Goal: Communication & Community: Participate in discussion

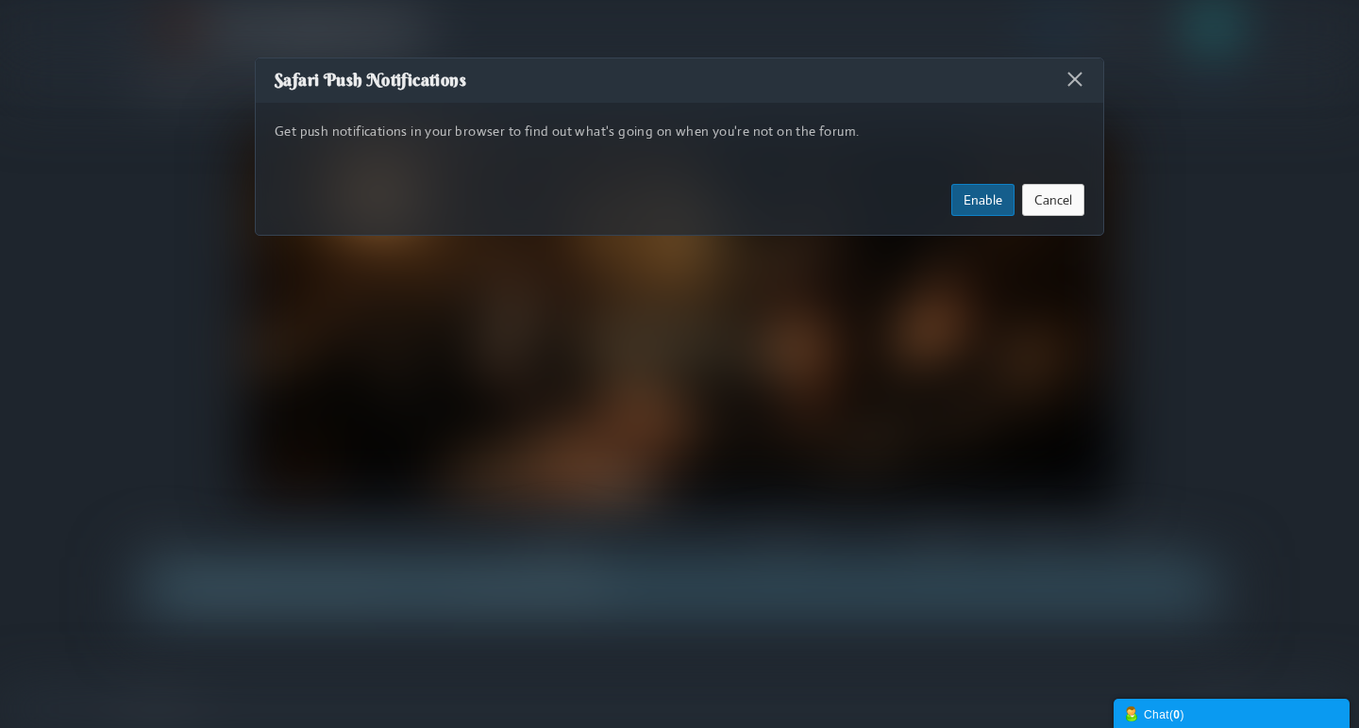
click at [1049, 199] on button "Cancel" at bounding box center [1053, 200] width 62 height 32
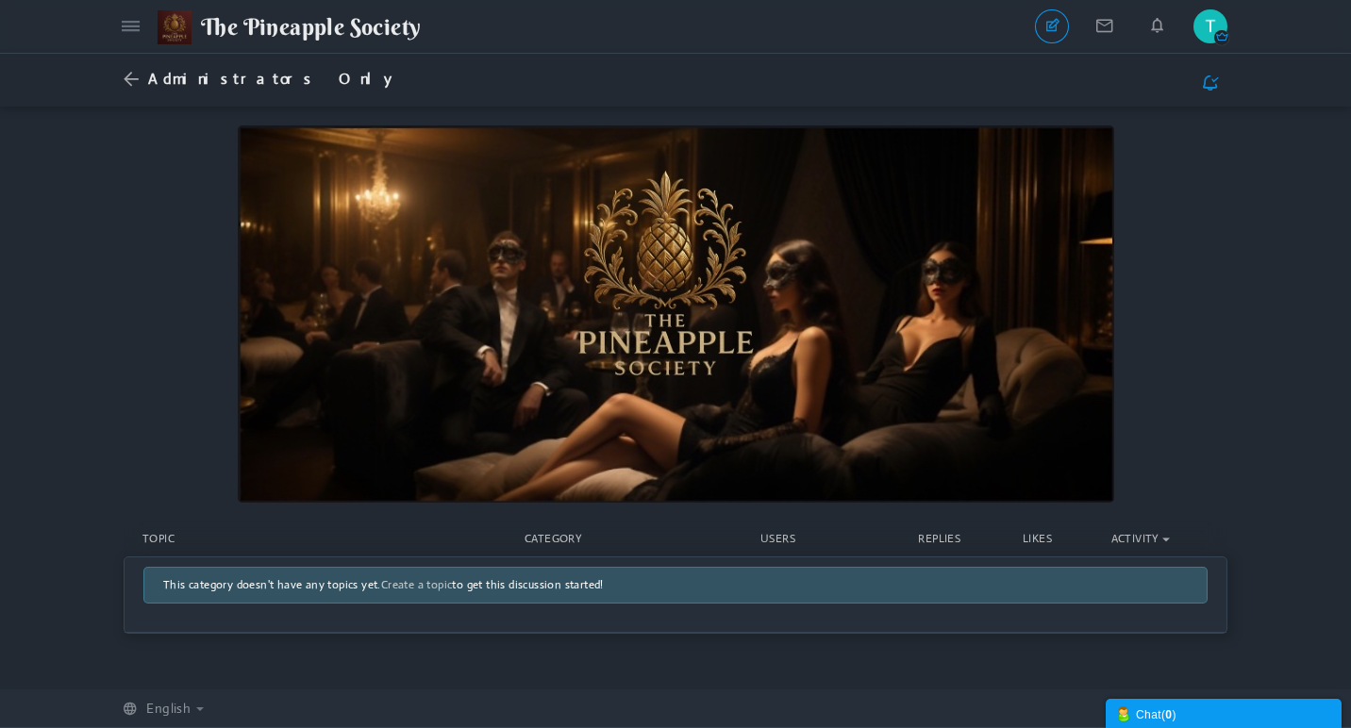
scroll to position [1, 0]
click at [515, 589] on span "This category doesn't have any topics yet. Create a topic to get this discussio…" at bounding box center [383, 584] width 441 height 15
click at [132, 75] on icon at bounding box center [136, 80] width 25 height 20
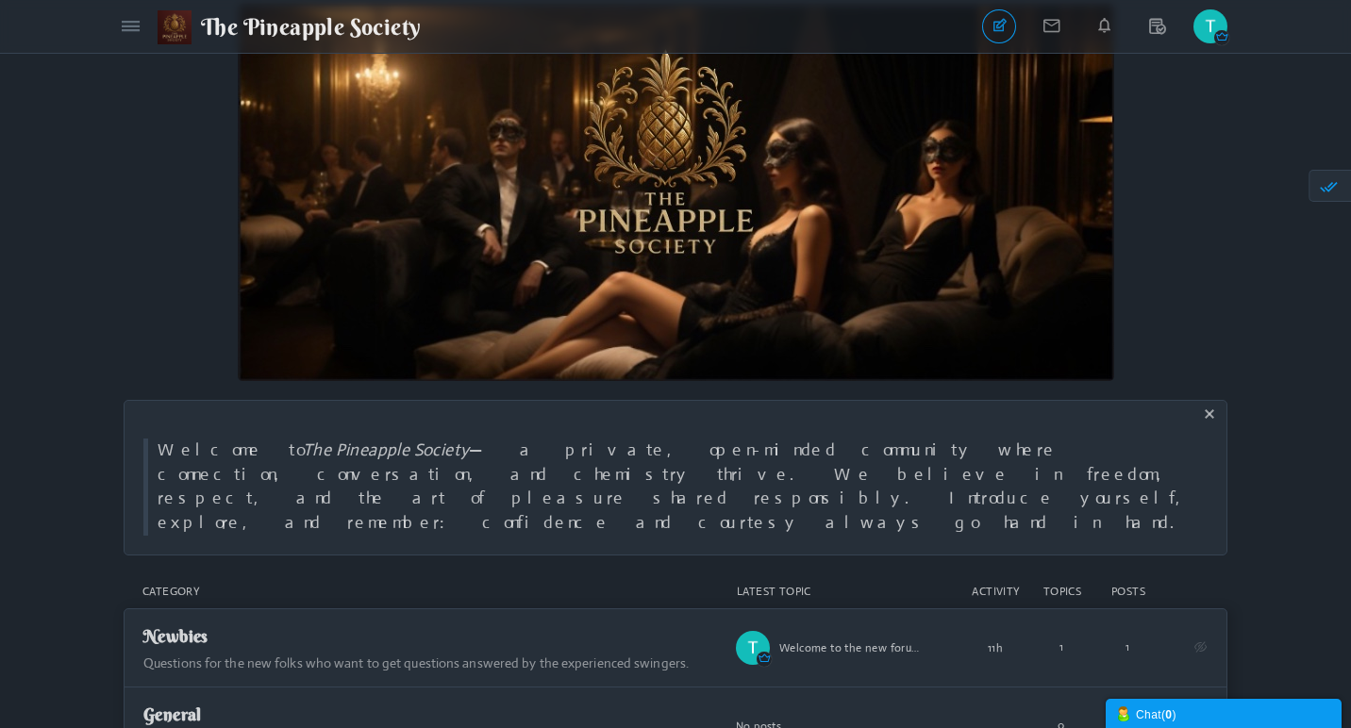
scroll to position [98, 0]
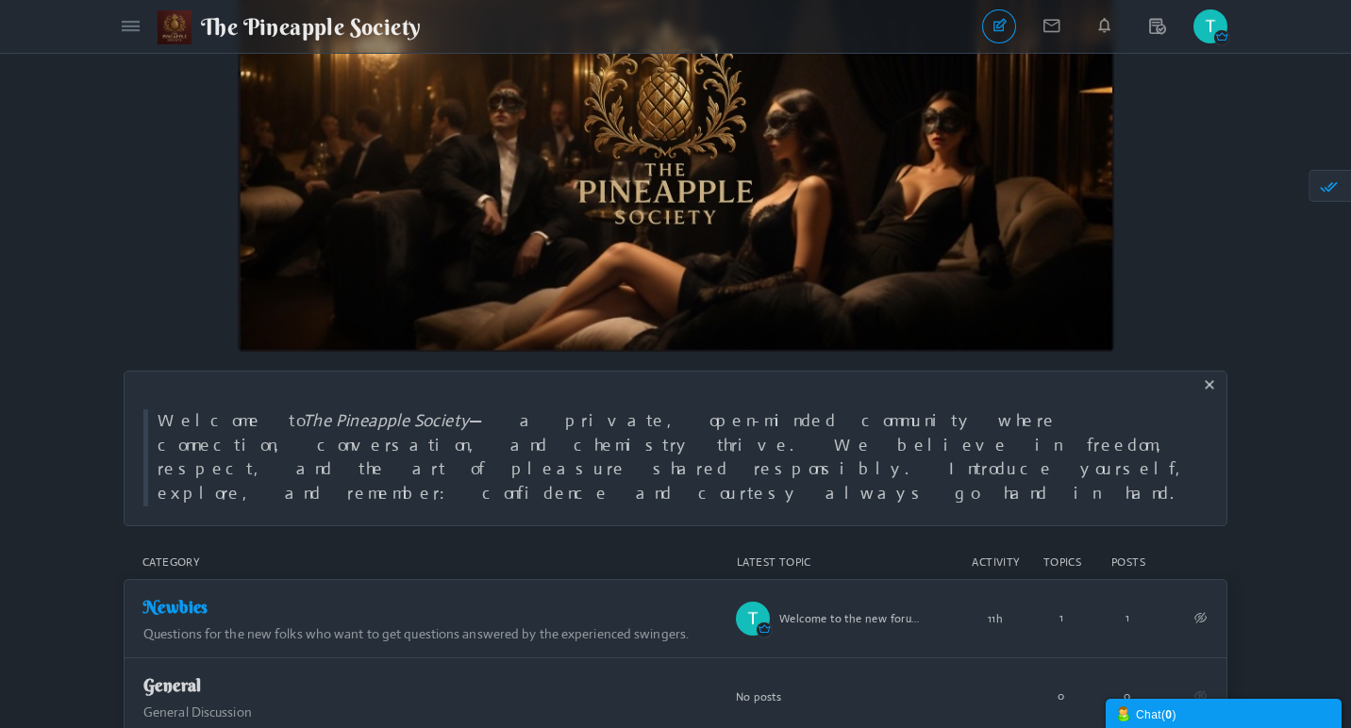
click at [209, 596] on span "Newbies" at bounding box center [175, 607] width 65 height 22
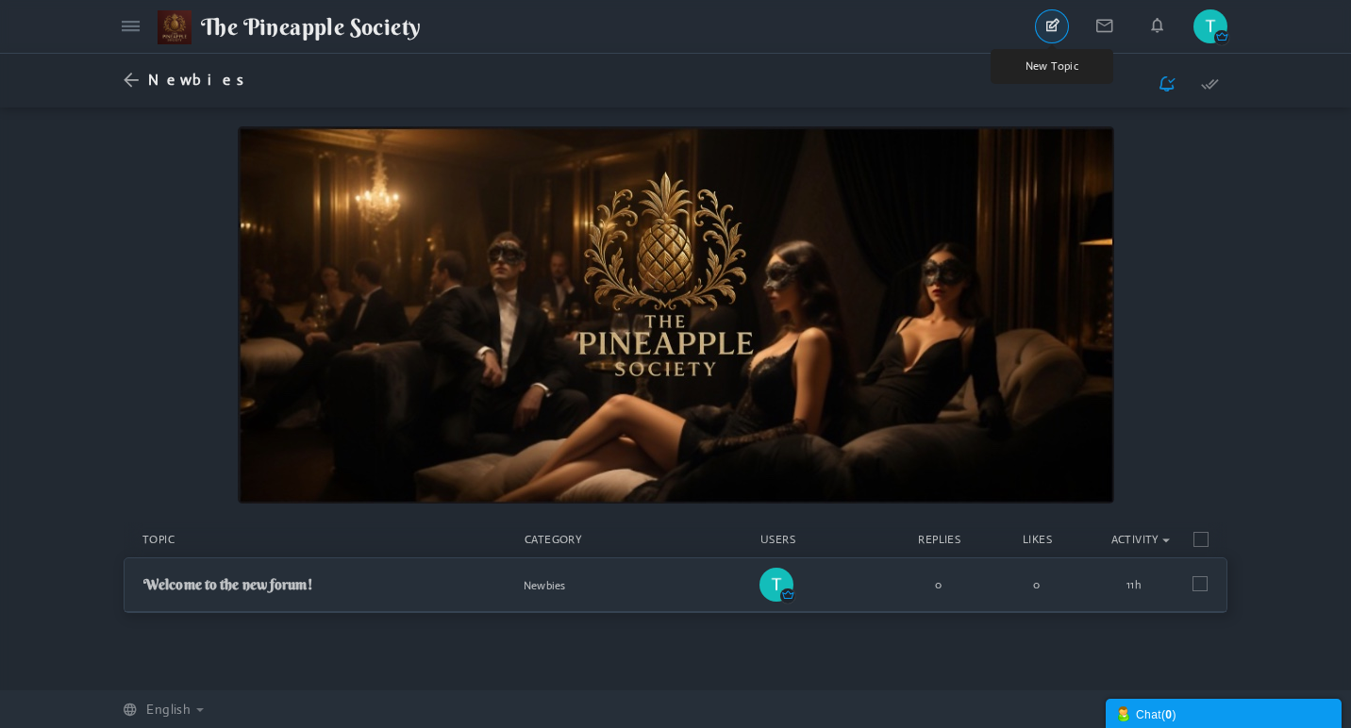
click at [1052, 25] on link "New Topic" at bounding box center [1052, 26] width 34 height 34
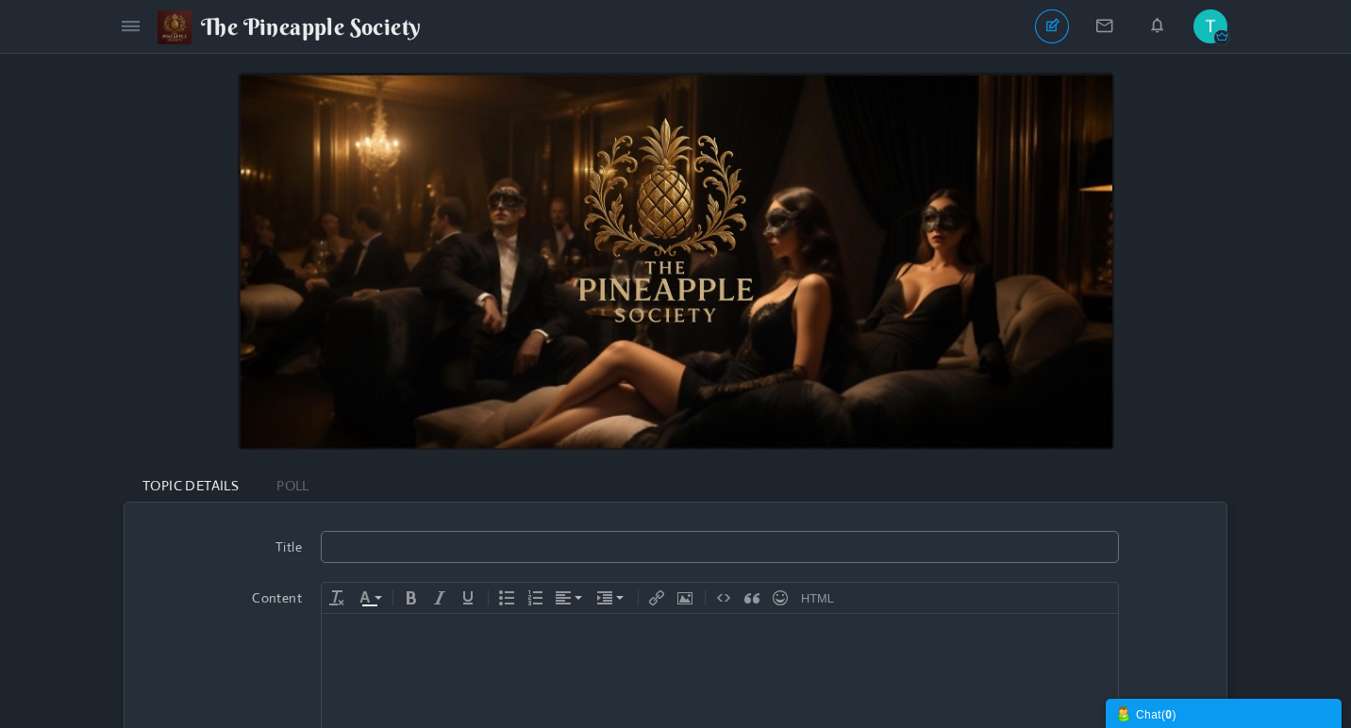
paste input "A Real Talk Beginner’s Guide to Swinging"
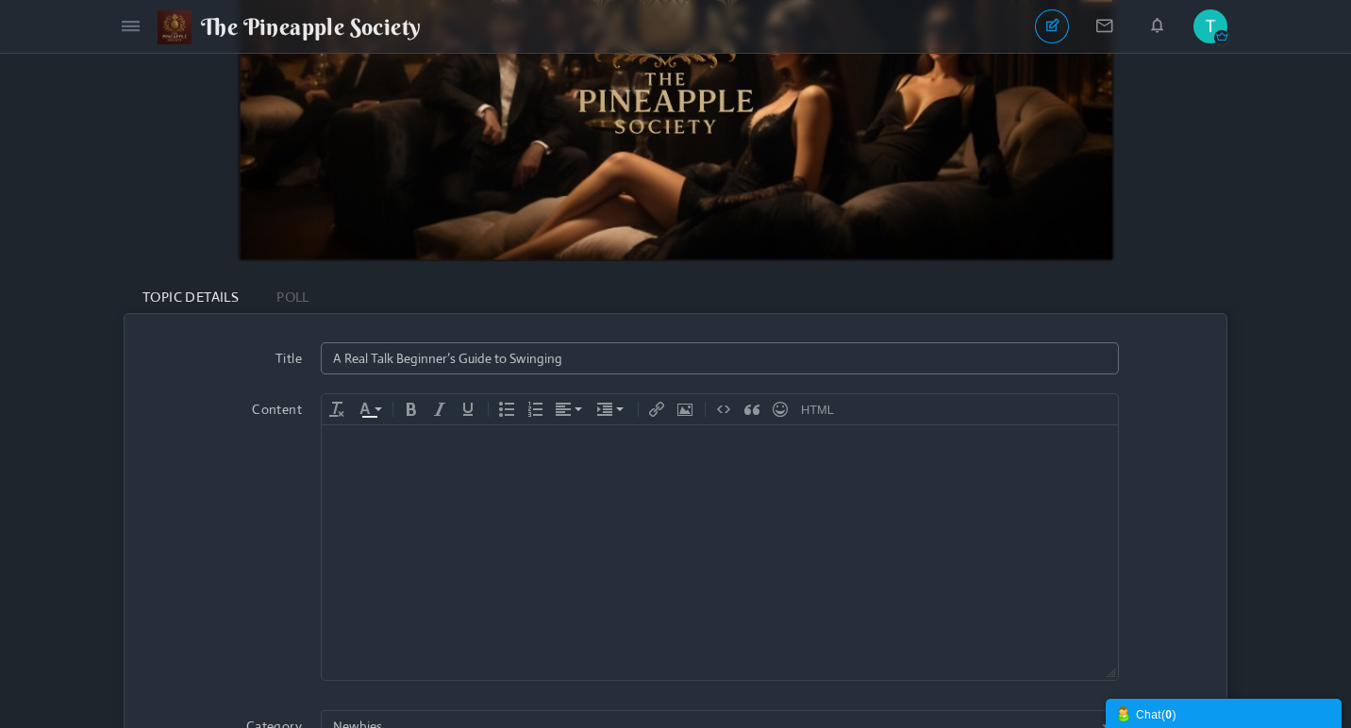
scroll to position [330, 0]
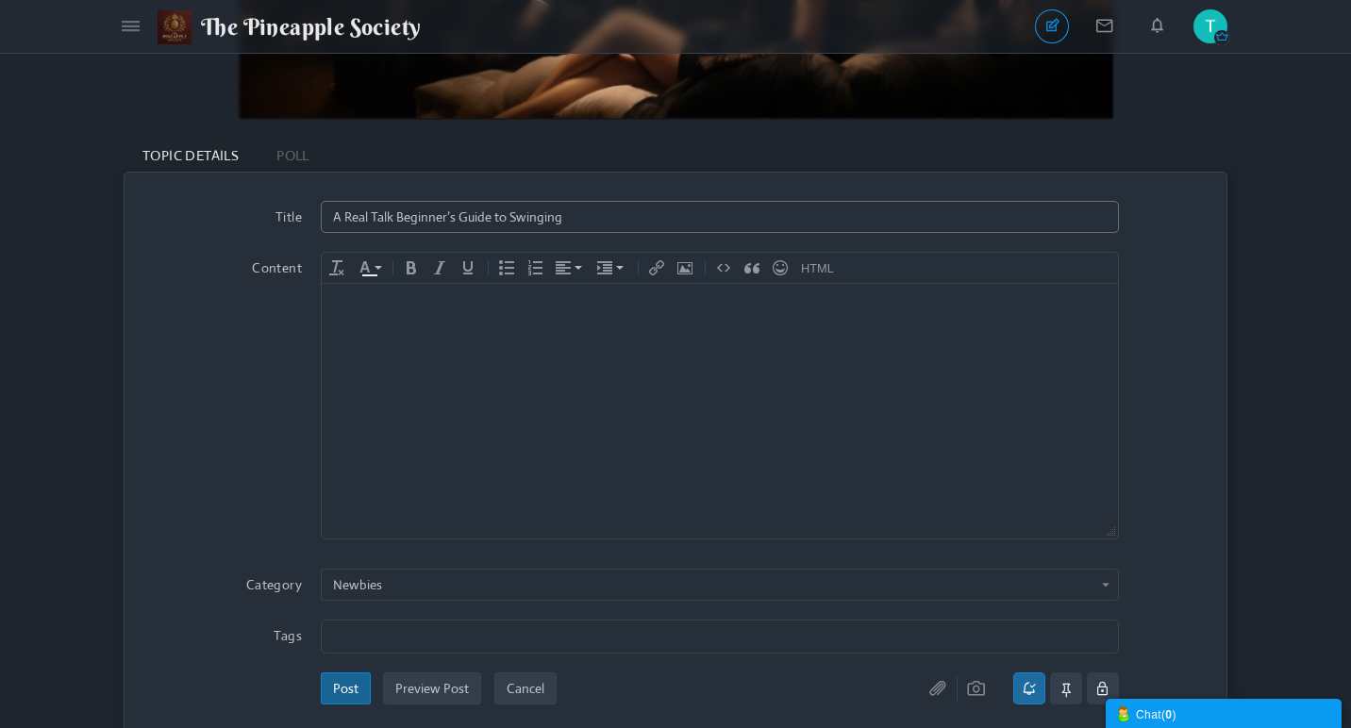
type input "A Real Talk Beginner’s Guide to Swinging"
click at [342, 300] on div at bounding box center [719, 302] width 777 height 19
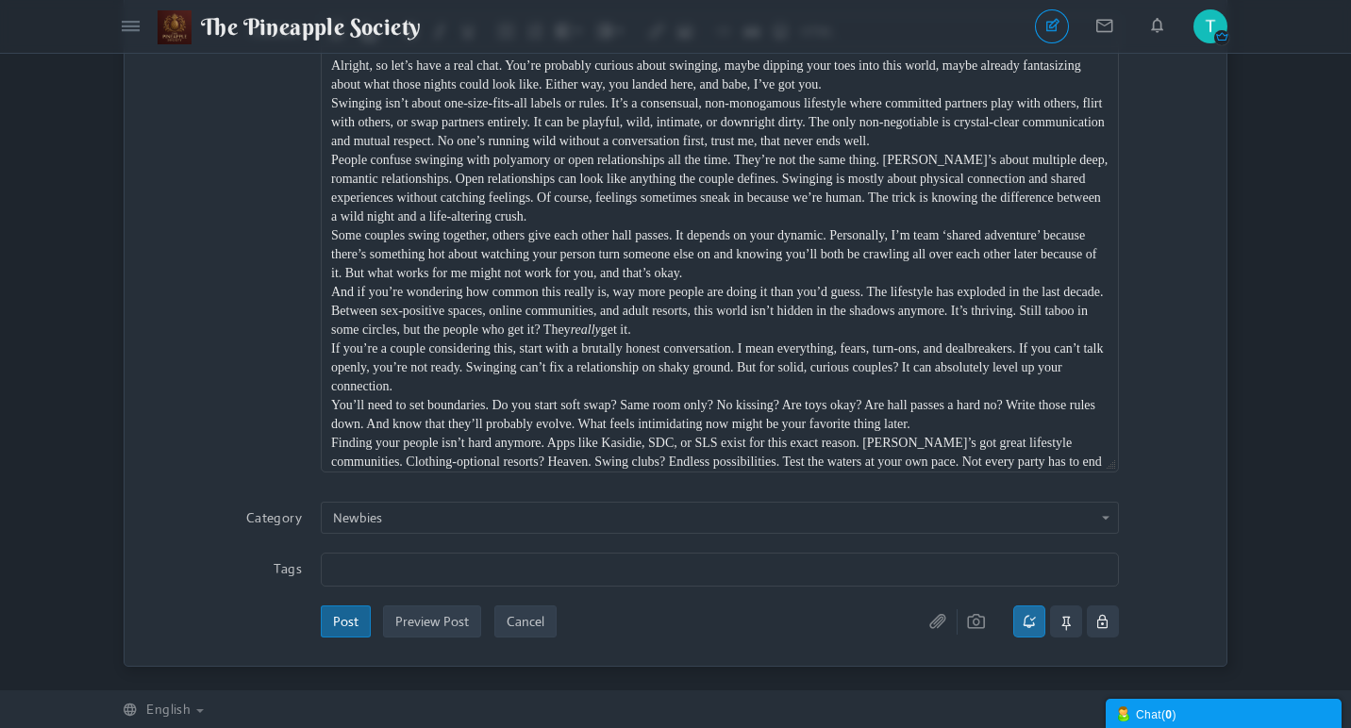
scroll to position [568, 0]
click at [393, 572] on input "text" at bounding box center [719, 570] width 772 height 21
type input "Singers Advice"
click at [426, 570] on link "×" at bounding box center [425, 569] width 11 height 16
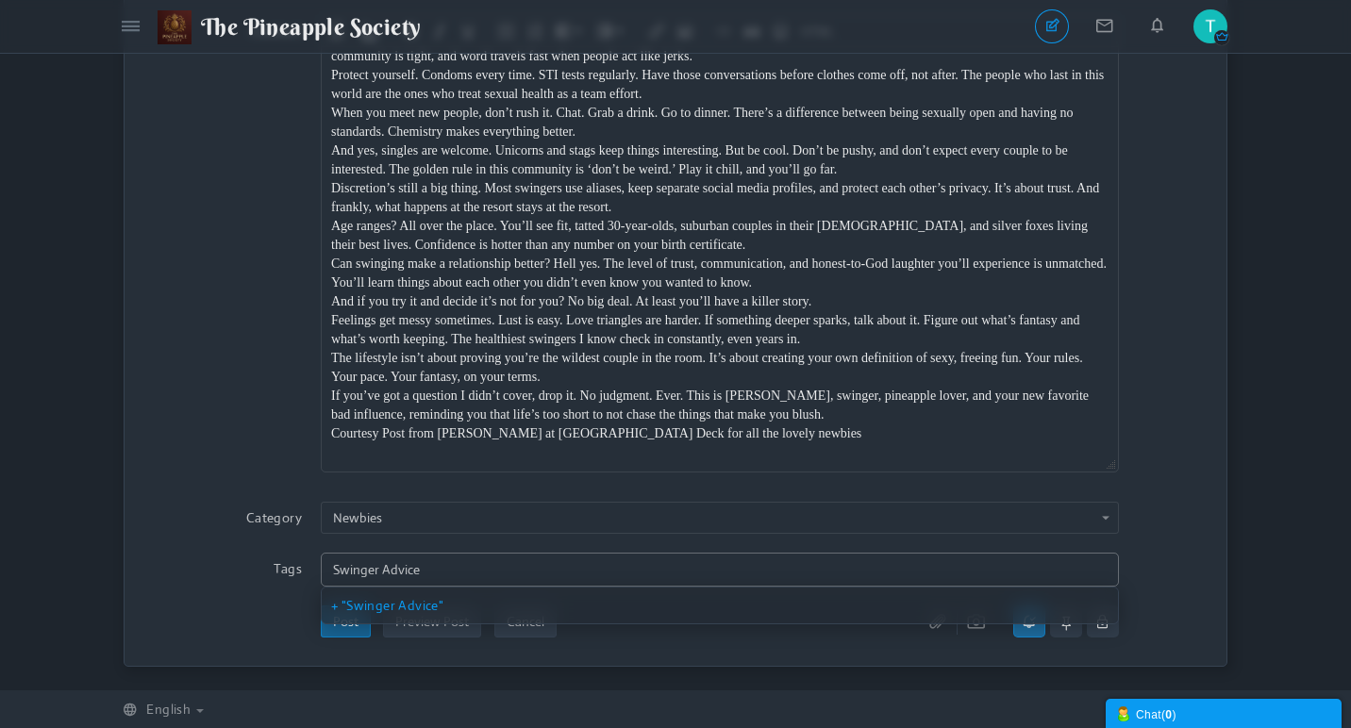
scroll to position [651, 0]
type input "Swinger Advice"
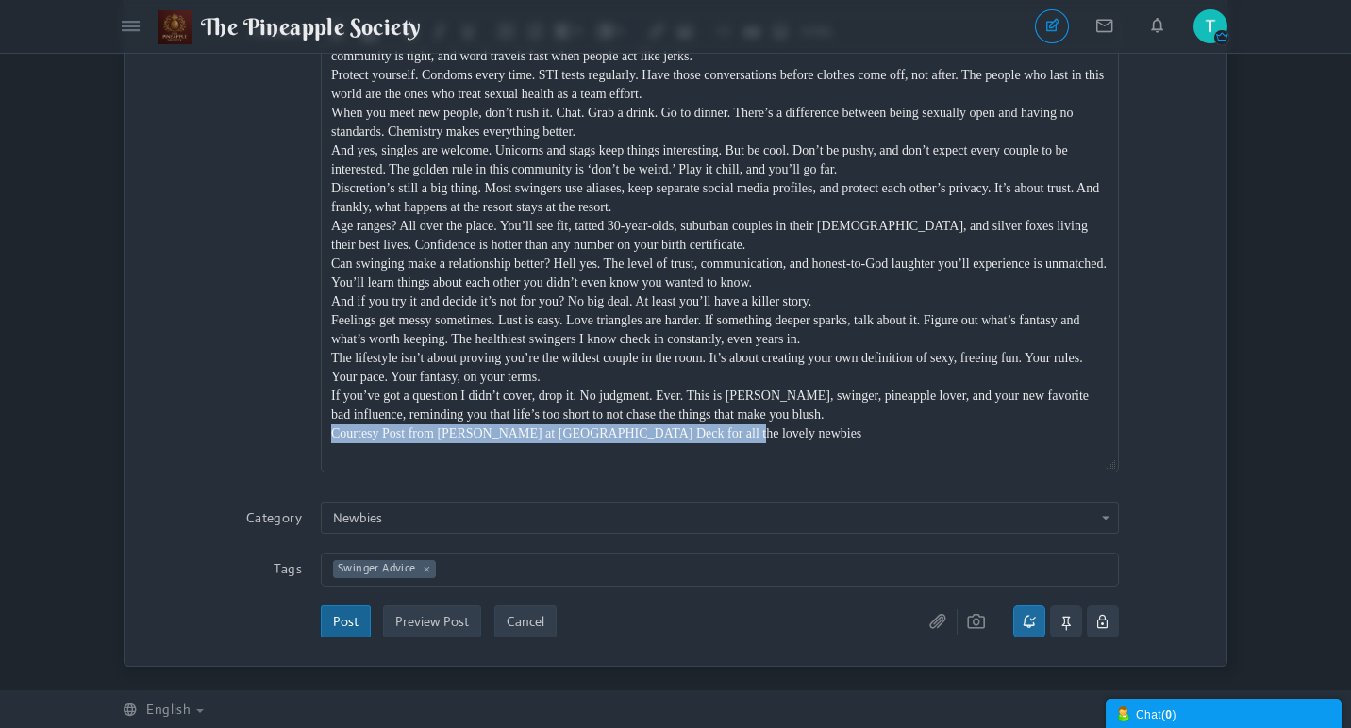
drag, startPoint x: 709, startPoint y: 440, endPoint x: 329, endPoint y: 432, distance: 379.4
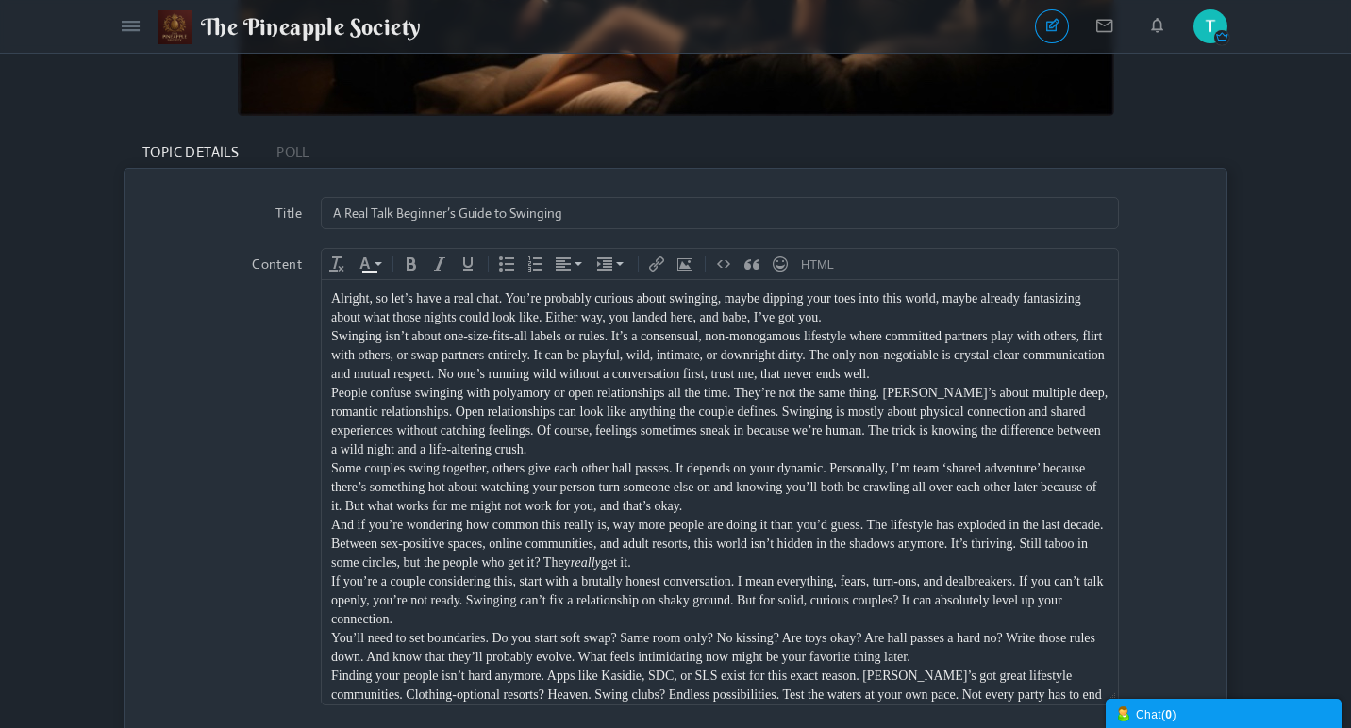
scroll to position [150, 0]
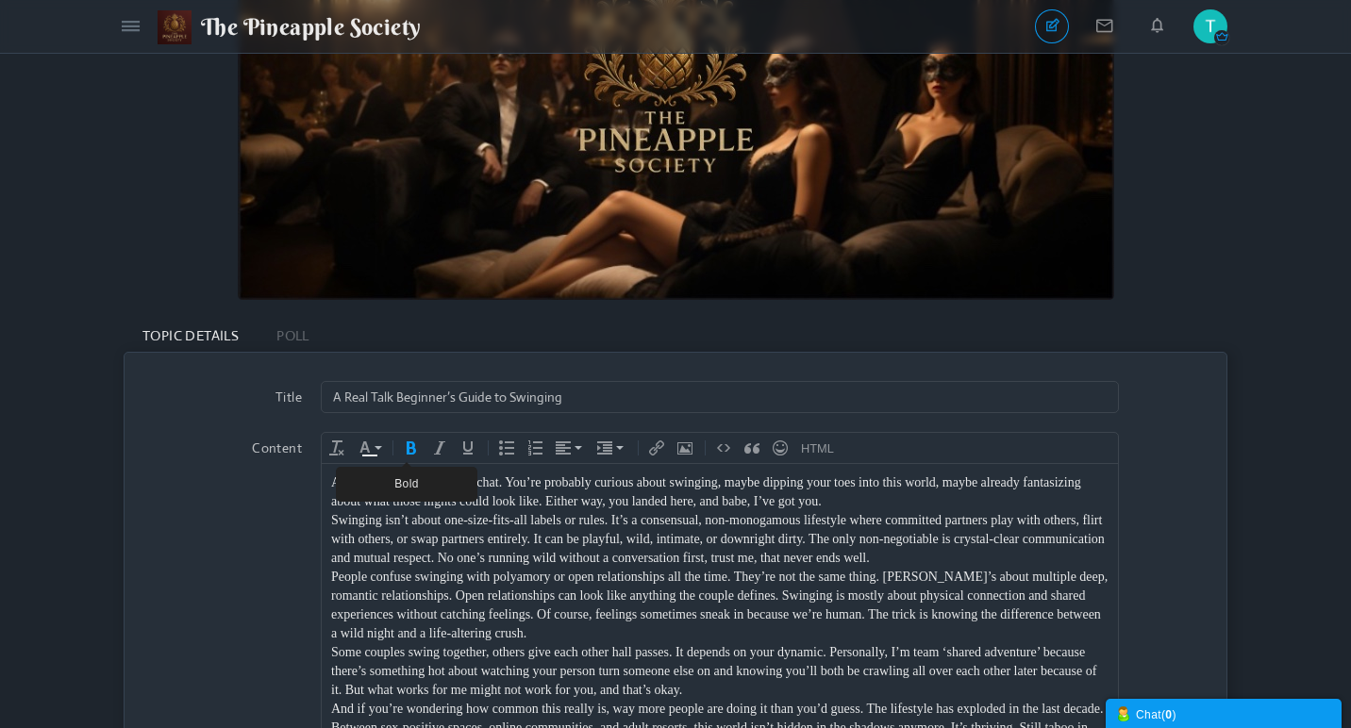
click at [409, 449] on icon "Bold" at bounding box center [411, 448] width 15 height 15
click at [1165, 514] on div "Content div » div » strong Deleting Attachment... getFilename get_filesize 0% C…" at bounding box center [675, 670] width 1064 height 477
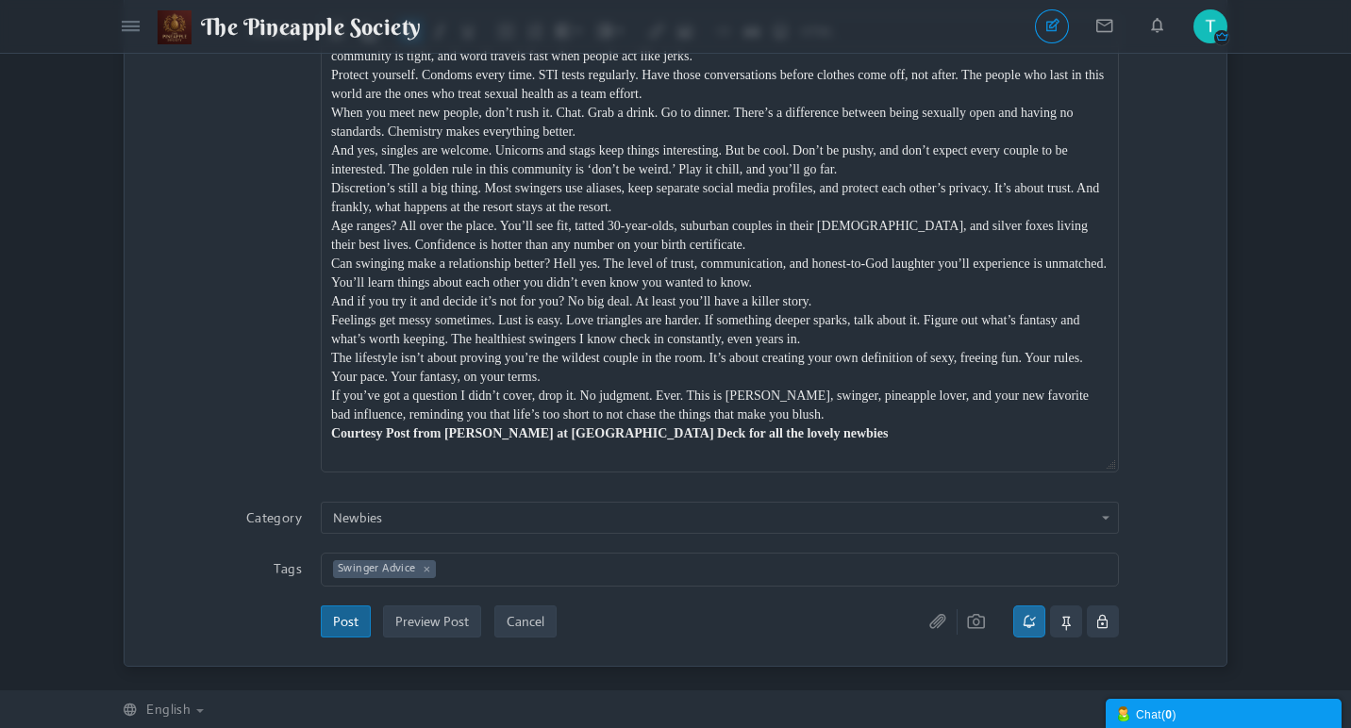
scroll to position [651, 0]
click at [830, 432] on div "Courtesy Post from Cass at Pineapple Deck for all the lovely newbies" at bounding box center [719, 434] width 777 height 19
click at [342, 624] on button "Post" at bounding box center [346, 622] width 50 height 32
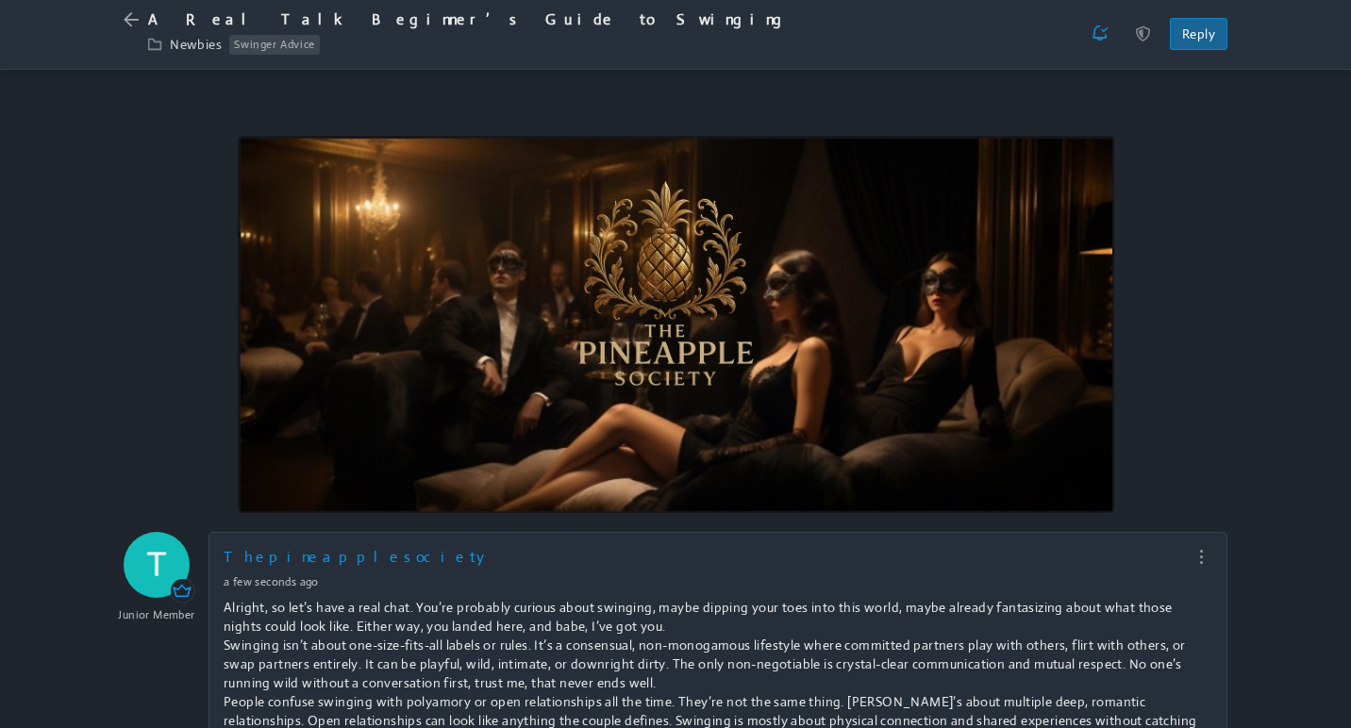
scroll to position [419, 0]
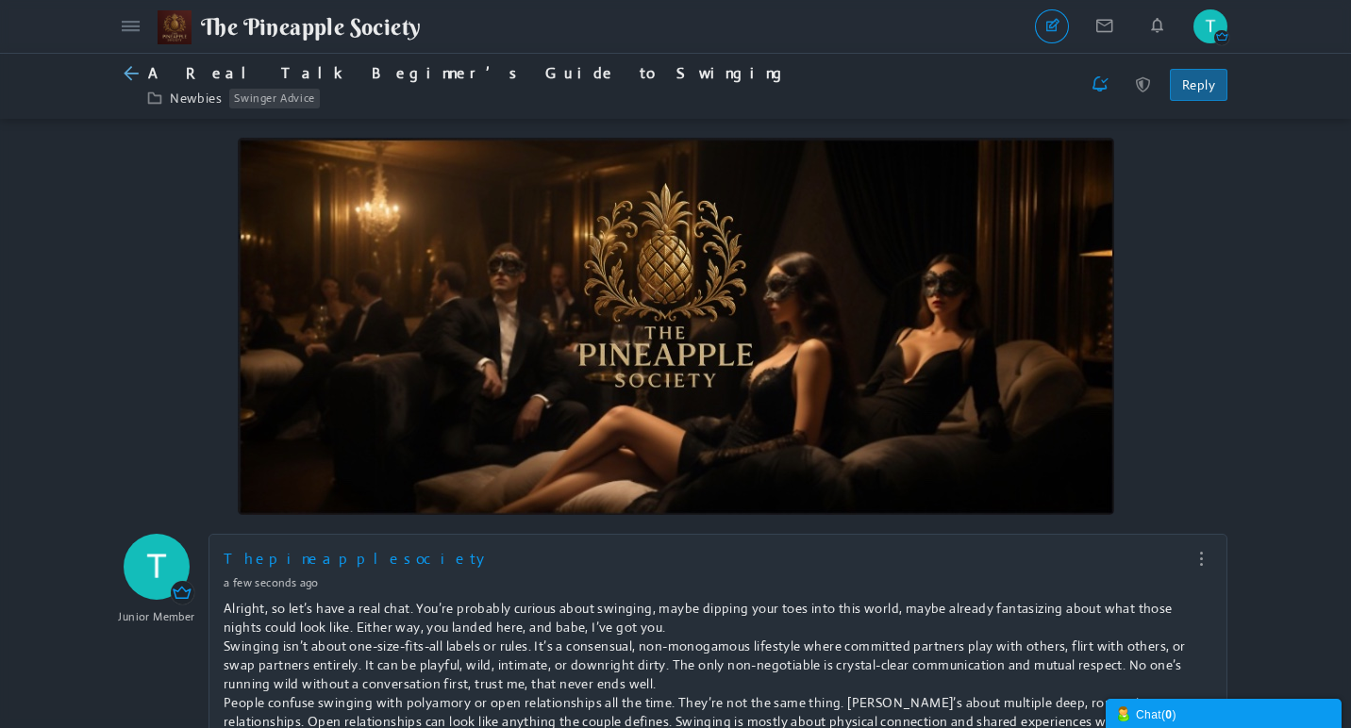
click at [125, 70] on icon at bounding box center [136, 74] width 25 height 20
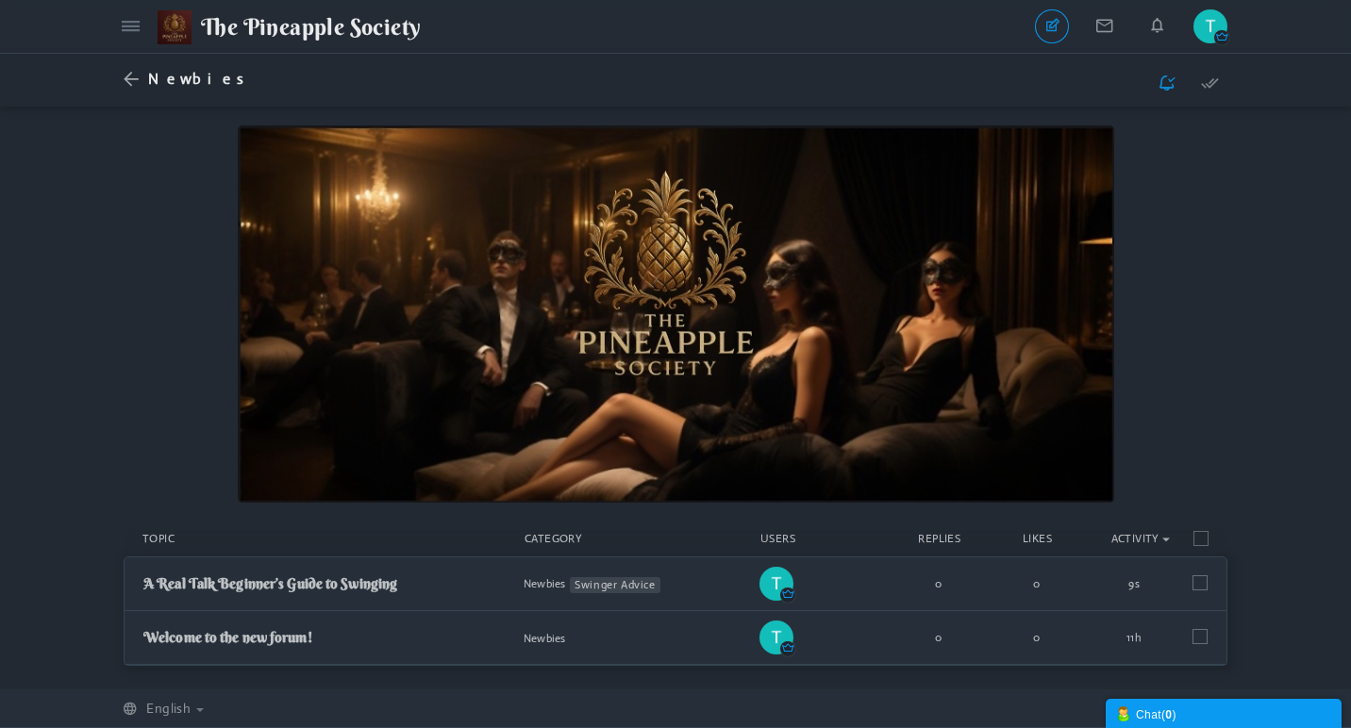
scroll to position [2, 0]
click at [312, 641] on link "Welcome to the new forum!" at bounding box center [227, 637] width 169 height 18
click at [133, 76] on icon at bounding box center [136, 80] width 25 height 20
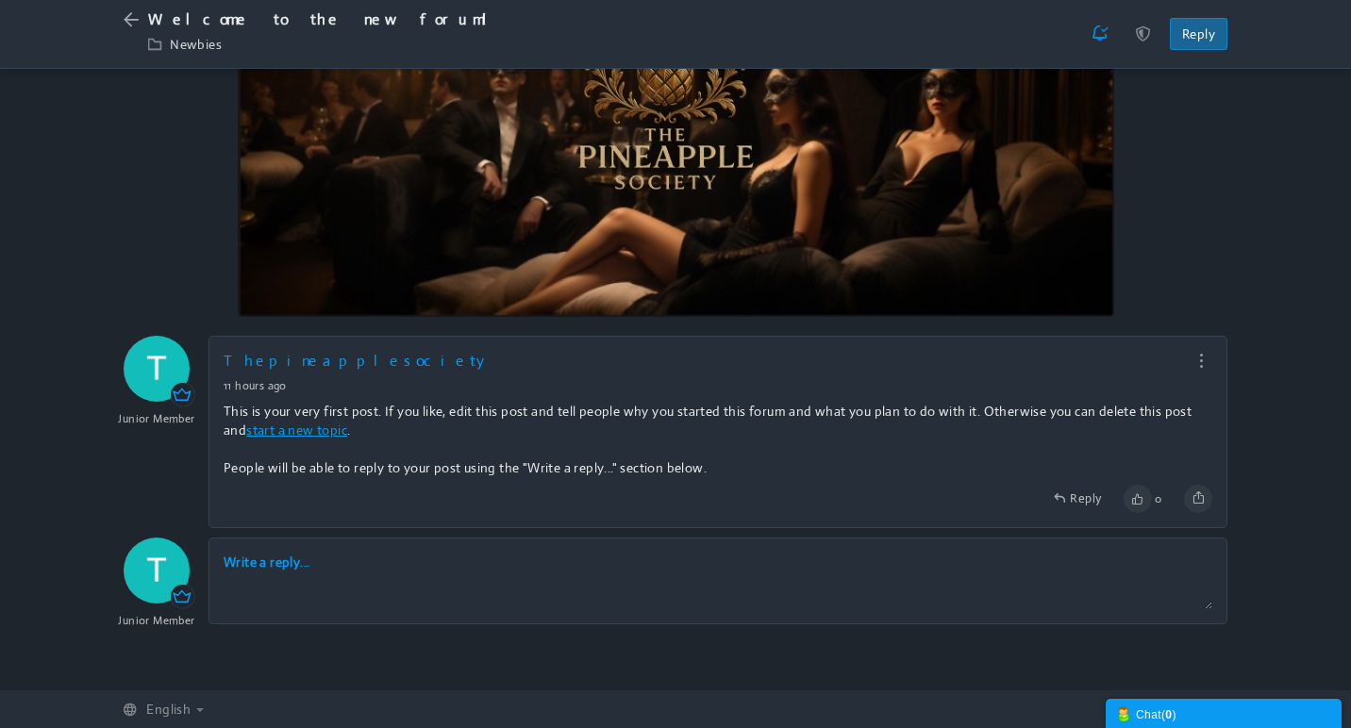
scroll to position [196, 0]
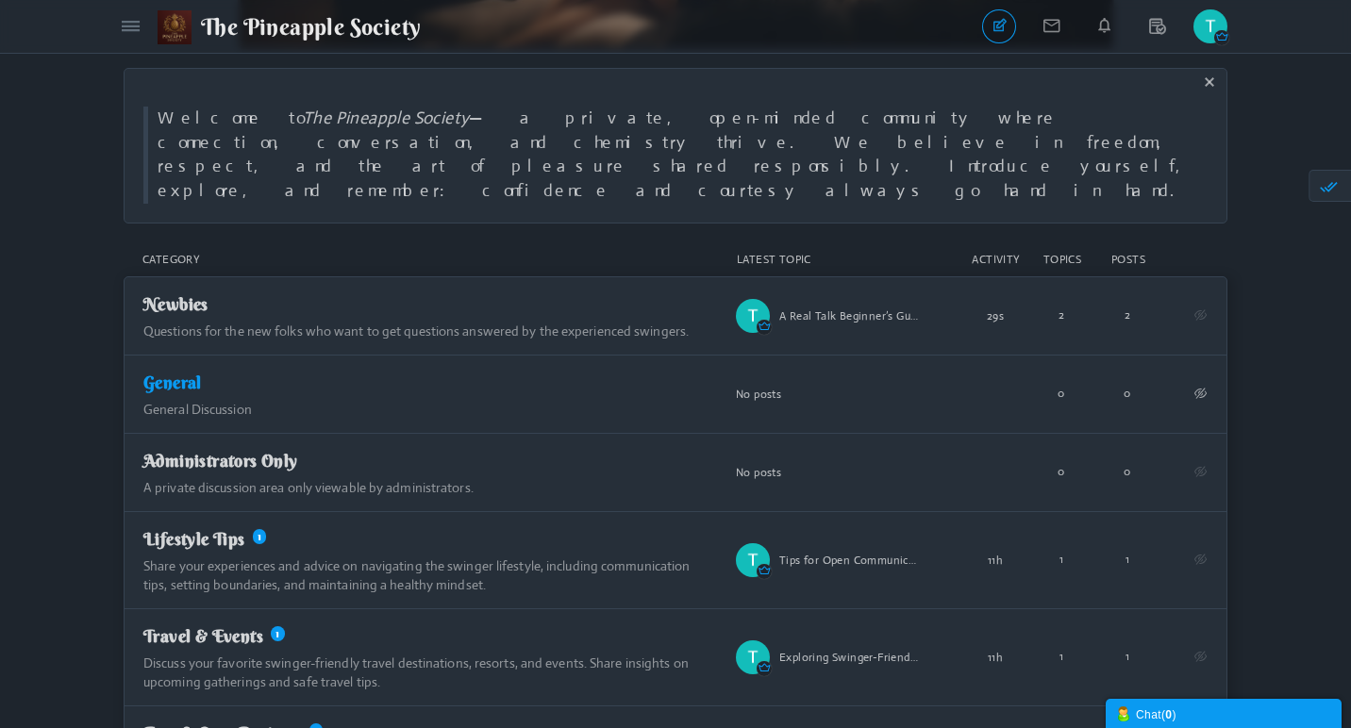
scroll to position [406, 0]
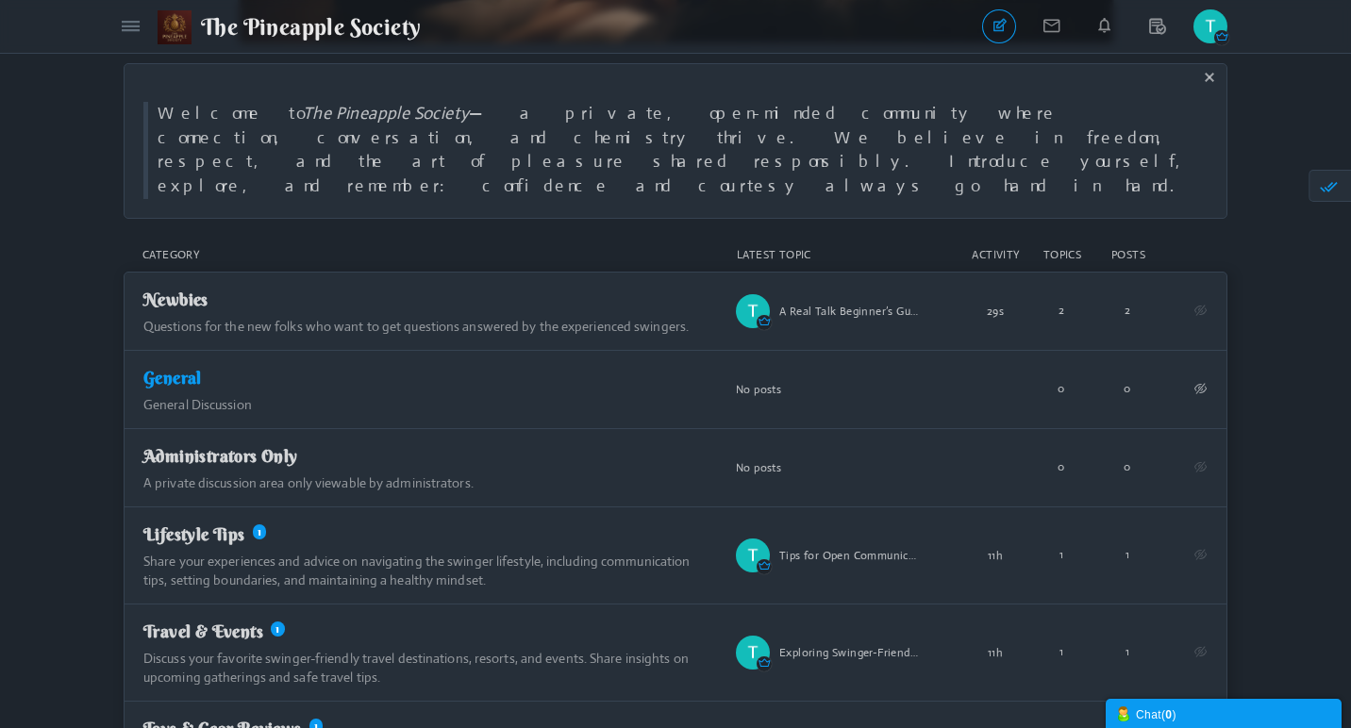
click at [202, 369] on span "General" at bounding box center [172, 378] width 58 height 22
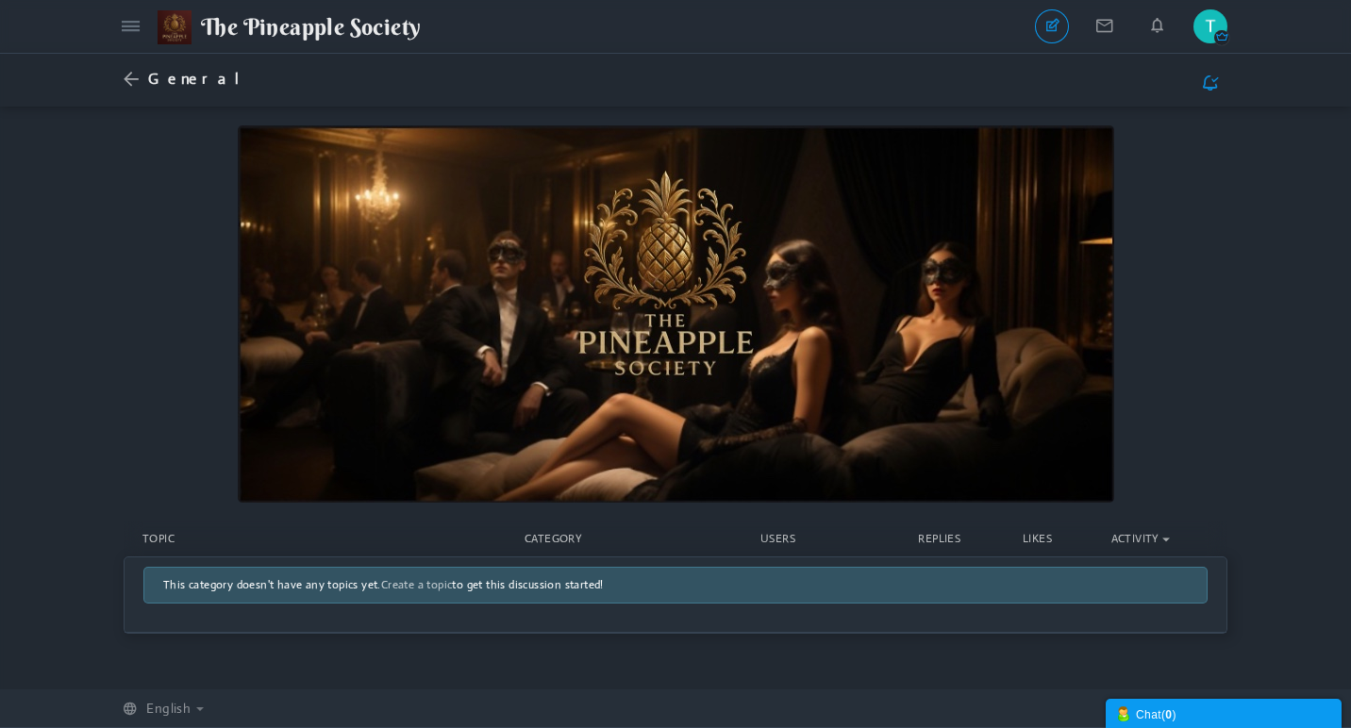
scroll to position [1, 0]
click at [1052, 27] on link "New Topic" at bounding box center [1052, 26] width 34 height 34
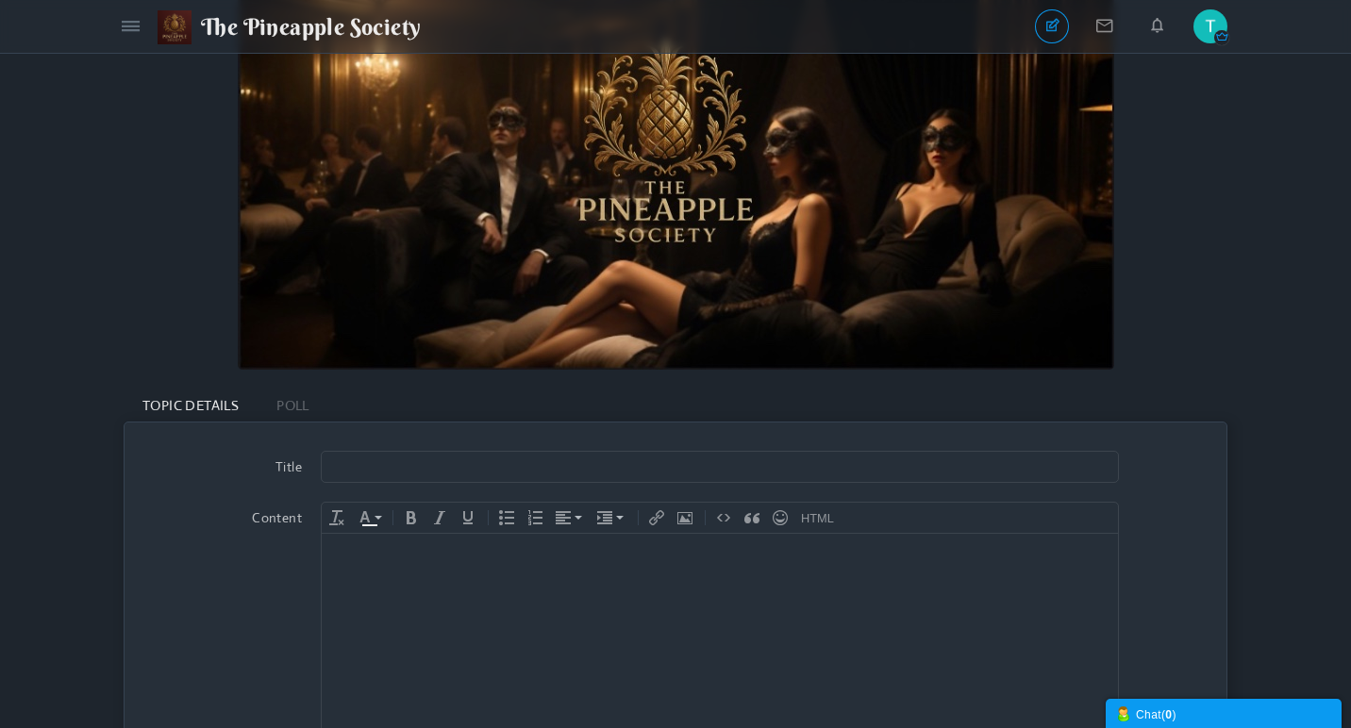
scroll to position [82, 0]
type input "Welcome and Intros!"
click at [409, 557] on div at bounding box center [719, 551] width 777 height 19
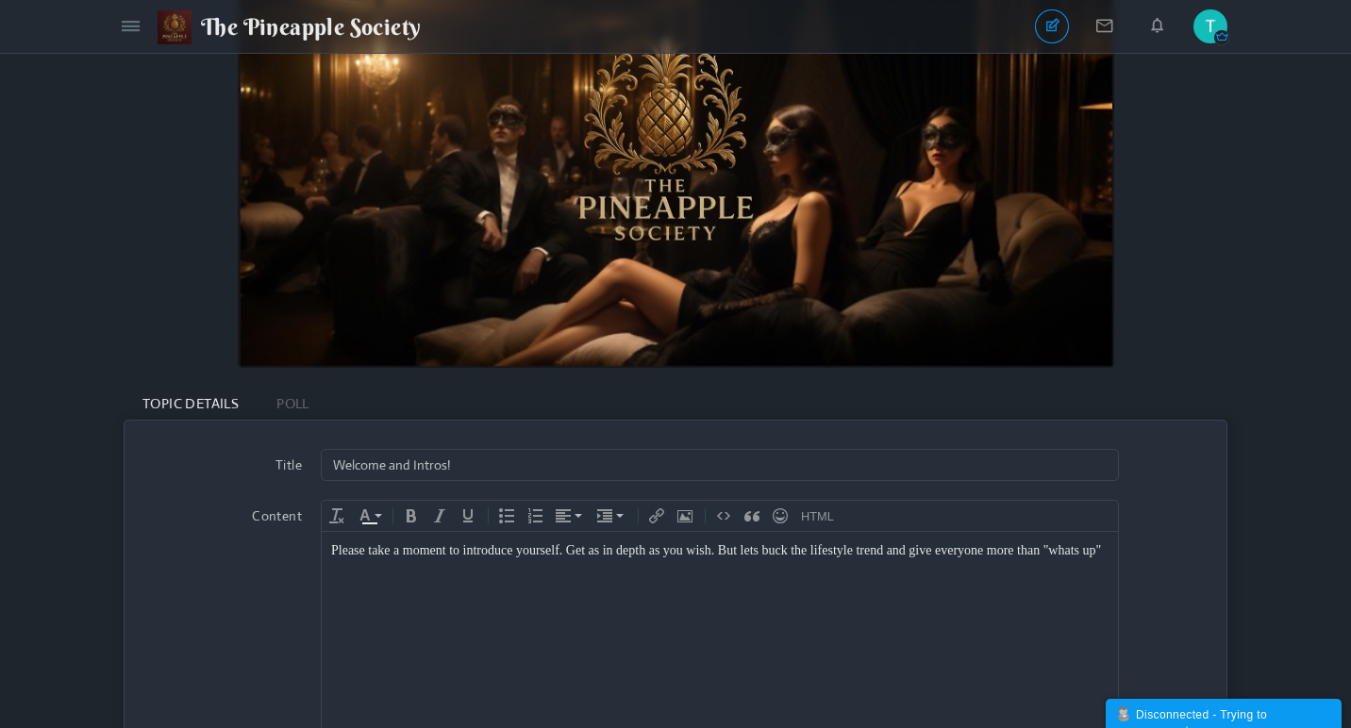
click at [1057, 550] on div "Please take a moment to introduce yourself. Get as in depth as you wish. But le…" at bounding box center [719, 551] width 777 height 19
click at [1109, 550] on body "Please take a moment to introduce yourself. Get as in depth as you wish. But le…" at bounding box center [720, 659] width 796 height 255
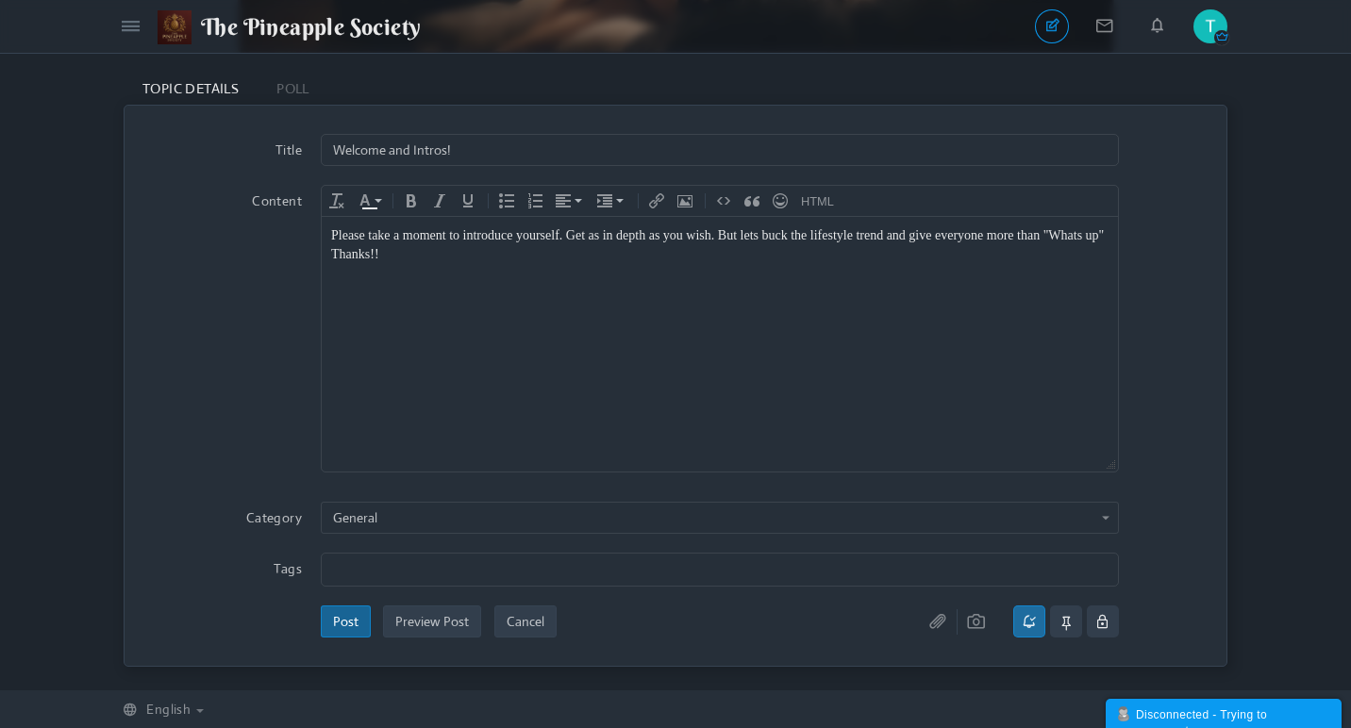
scroll to position [398, 0]
click at [509, 566] on input "text" at bounding box center [719, 570] width 772 height 21
type input "l"
type input "adult lifestyle"
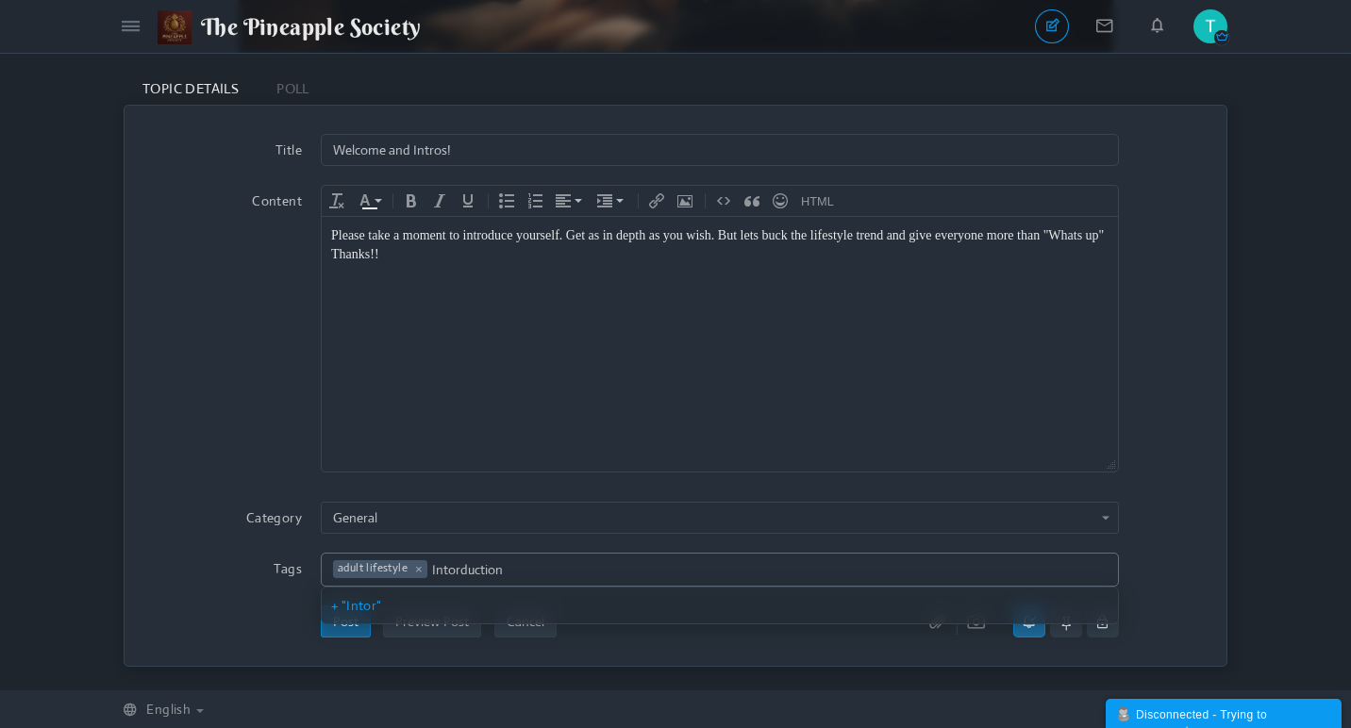
type input "Intorductions"
type input "adult lifestyle,Intorductions"
click at [351, 619] on button "Post" at bounding box center [346, 622] width 50 height 32
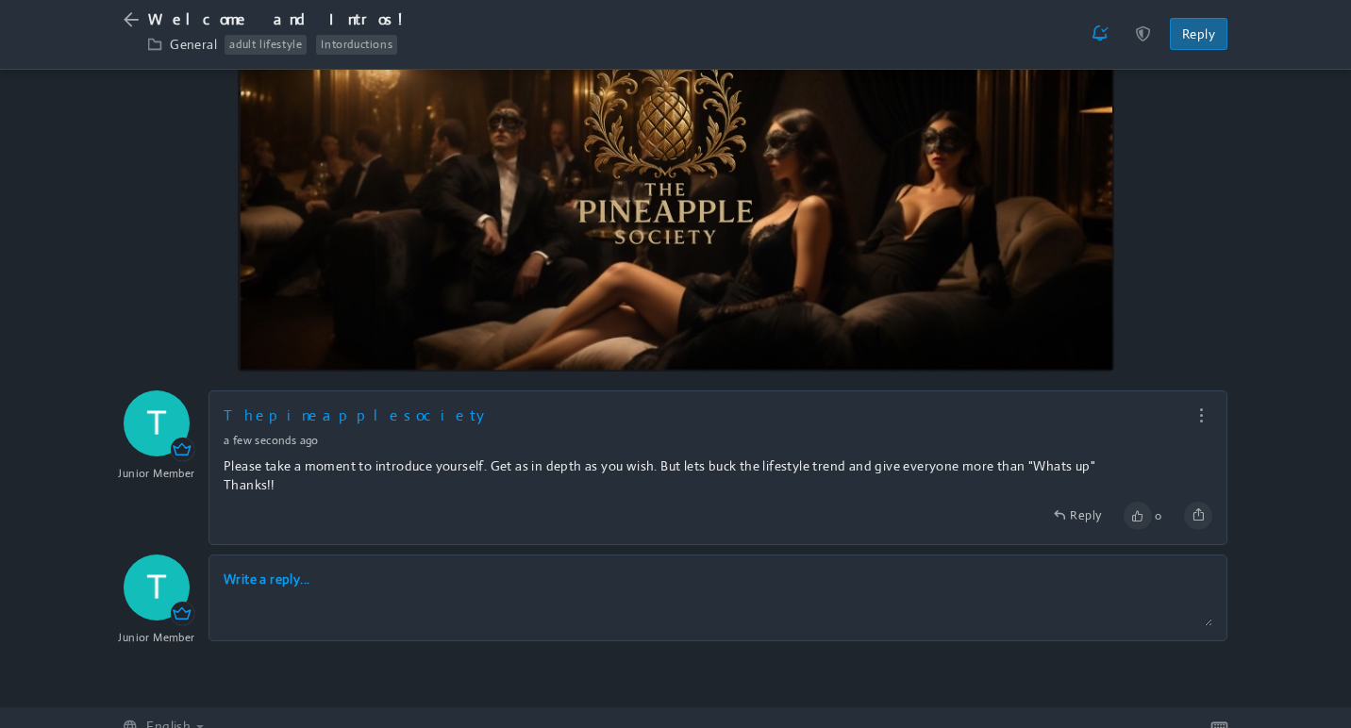
scroll to position [159, 0]
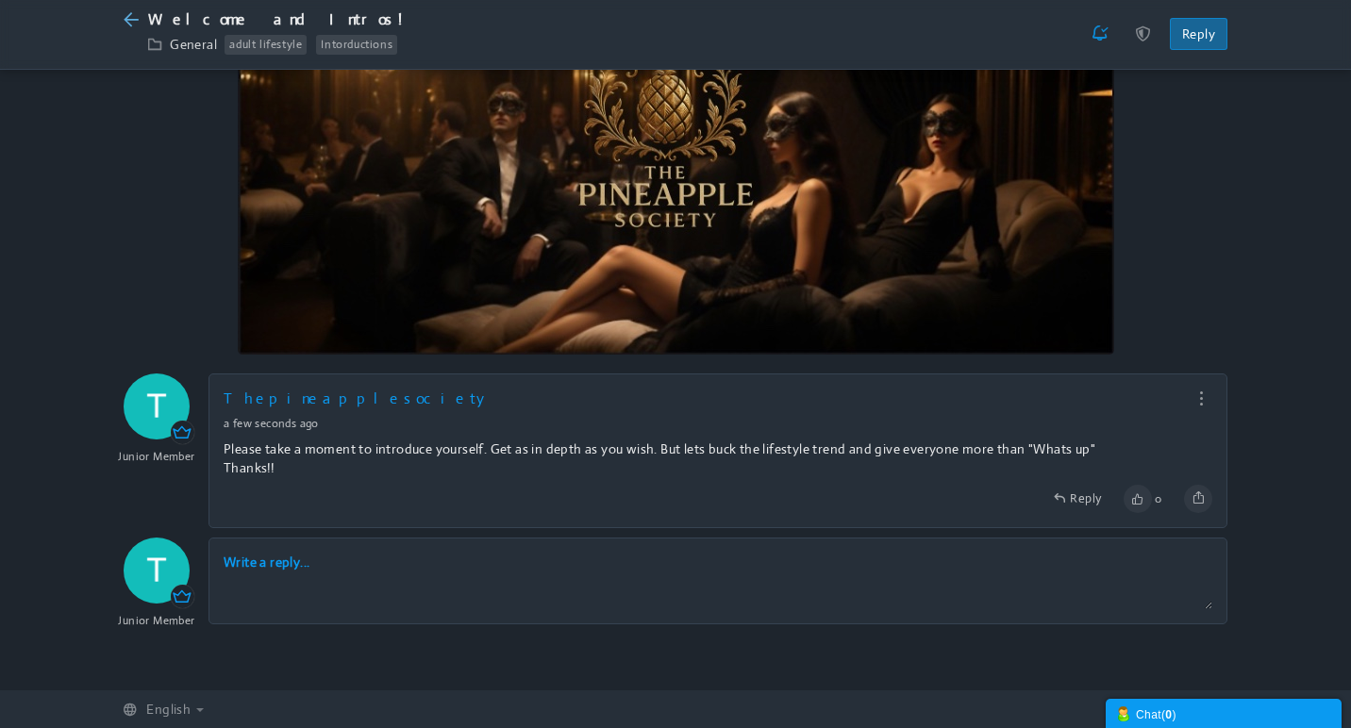
click at [130, 15] on icon at bounding box center [136, 20] width 25 height 20
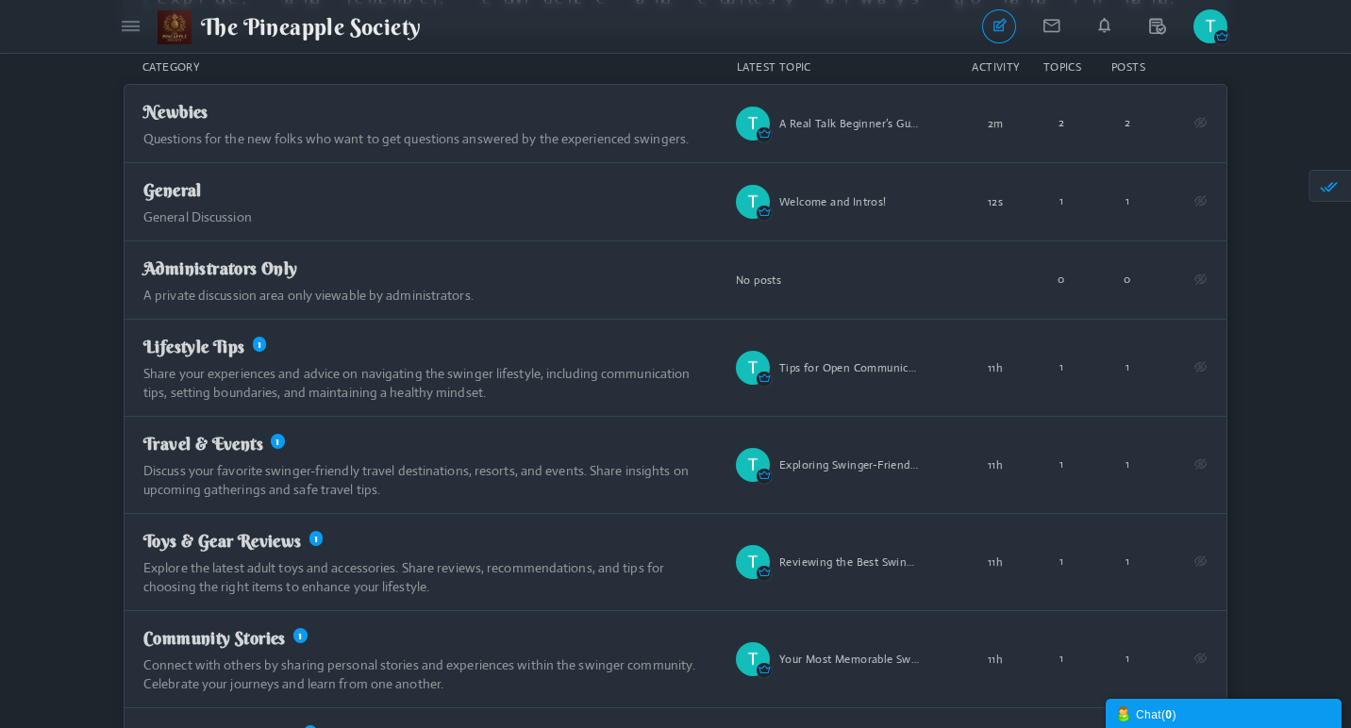
scroll to position [615, 0]
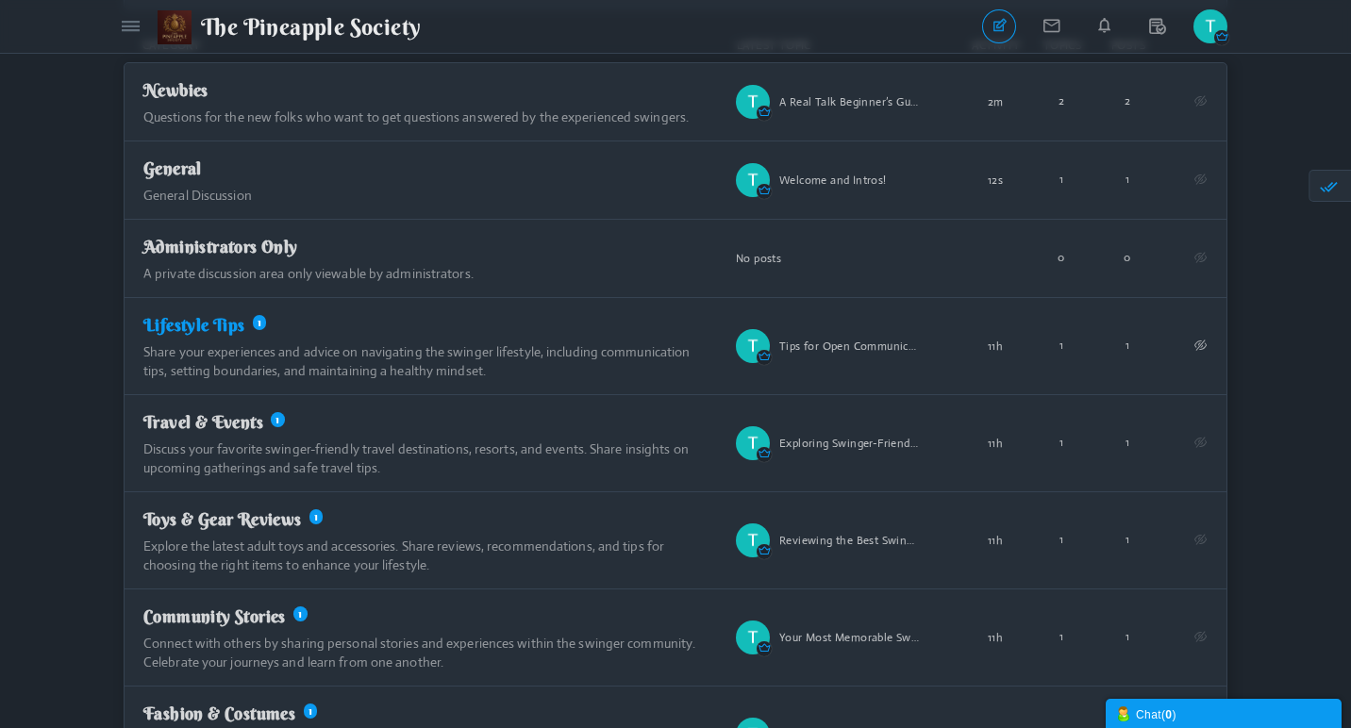
click at [245, 314] on span "Lifestyle Tips" at bounding box center [194, 325] width 102 height 22
